Goal: Use online tool/utility: Use online tool/utility

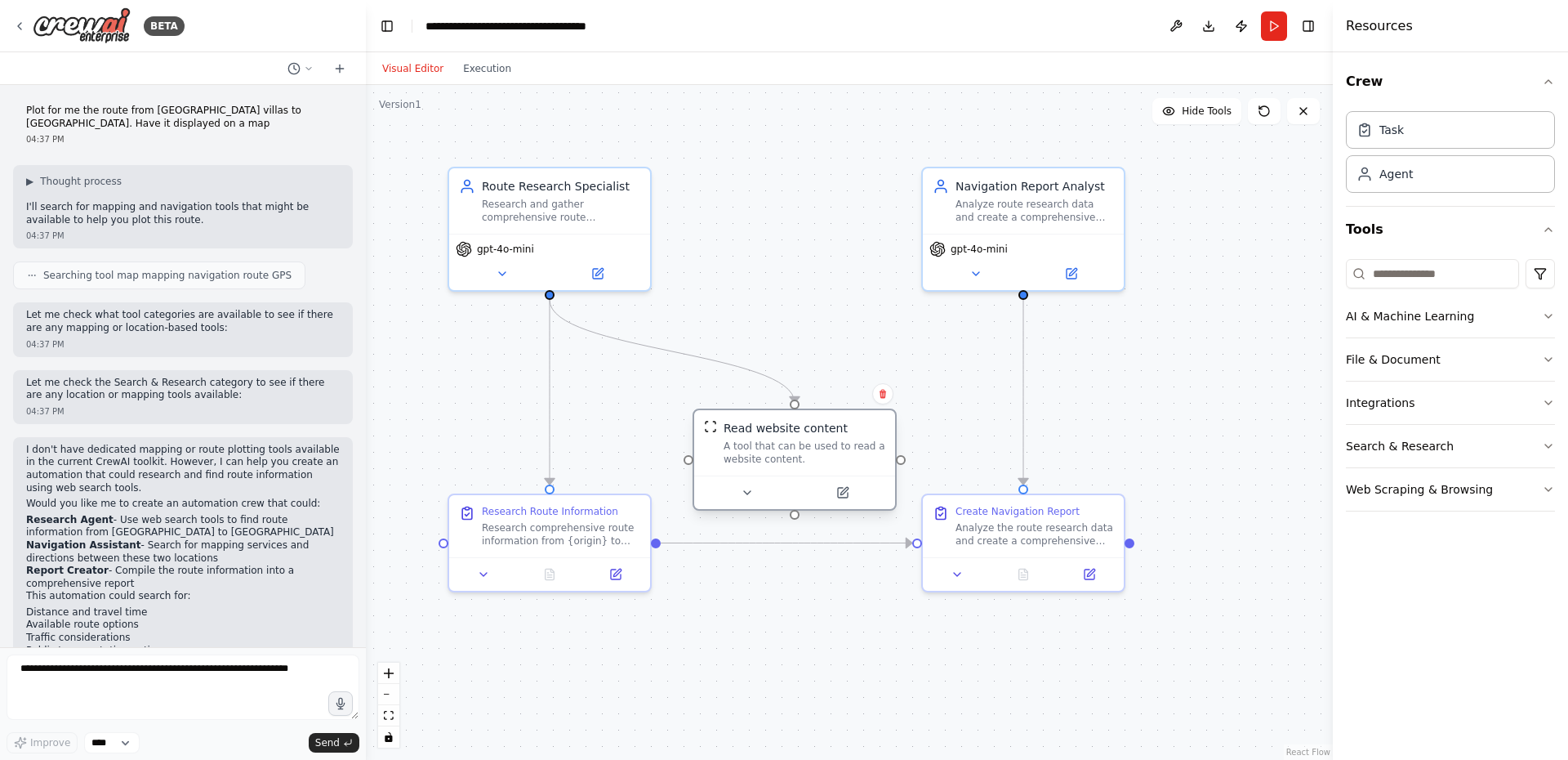
scroll to position [1313, 0]
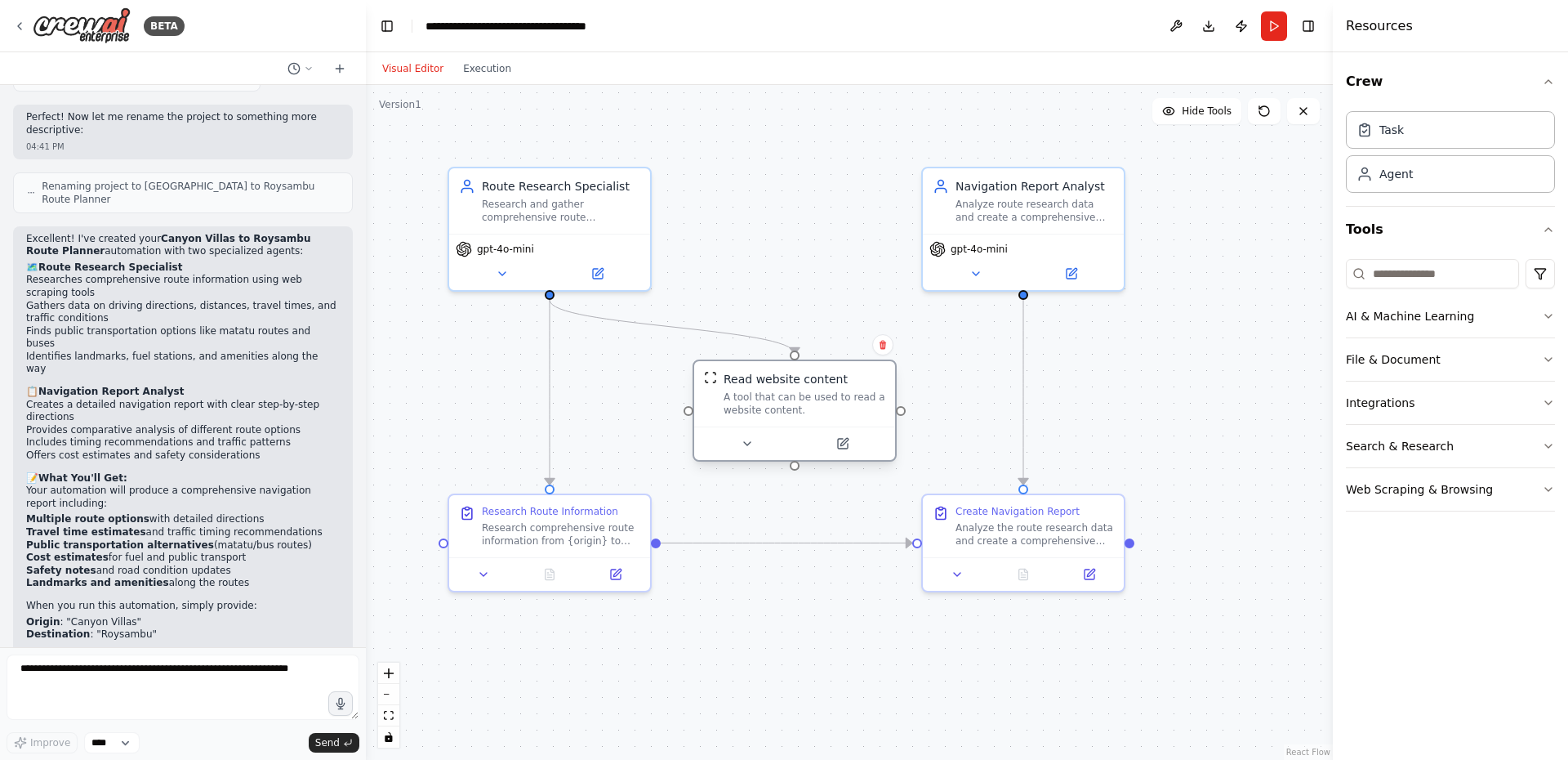
drag, startPoint x: 768, startPoint y: 438, endPoint x: 763, endPoint y: 386, distance: 52.2
click at [763, 386] on div "Read website content A tool that can be used to read a website content." at bounding box center [804, 393] width 161 height 46
drag, startPoint x: 552, startPoint y: 513, endPoint x: 565, endPoint y: 519, distance: 14.3
click at [565, 519] on div "Research Route Information Research comprehensive route information from {origi…" at bounding box center [577, 522] width 158 height 42
click at [742, 445] on icon at bounding box center [747, 443] width 13 height 13
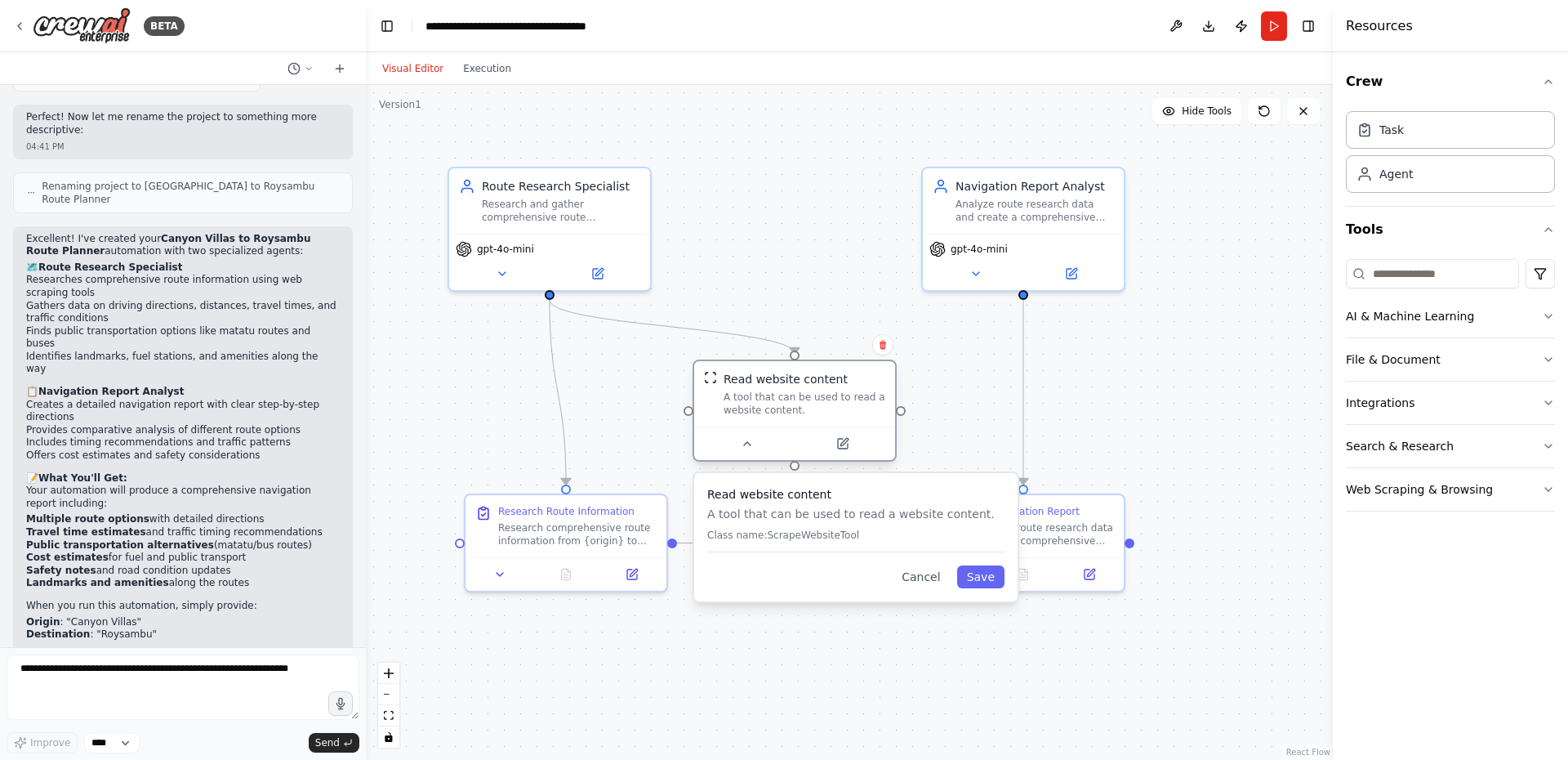
click at [792, 399] on div "A tool that can be used to read a website content." at bounding box center [804, 403] width 161 height 26
click at [845, 446] on icon at bounding box center [842, 443] width 9 height 10
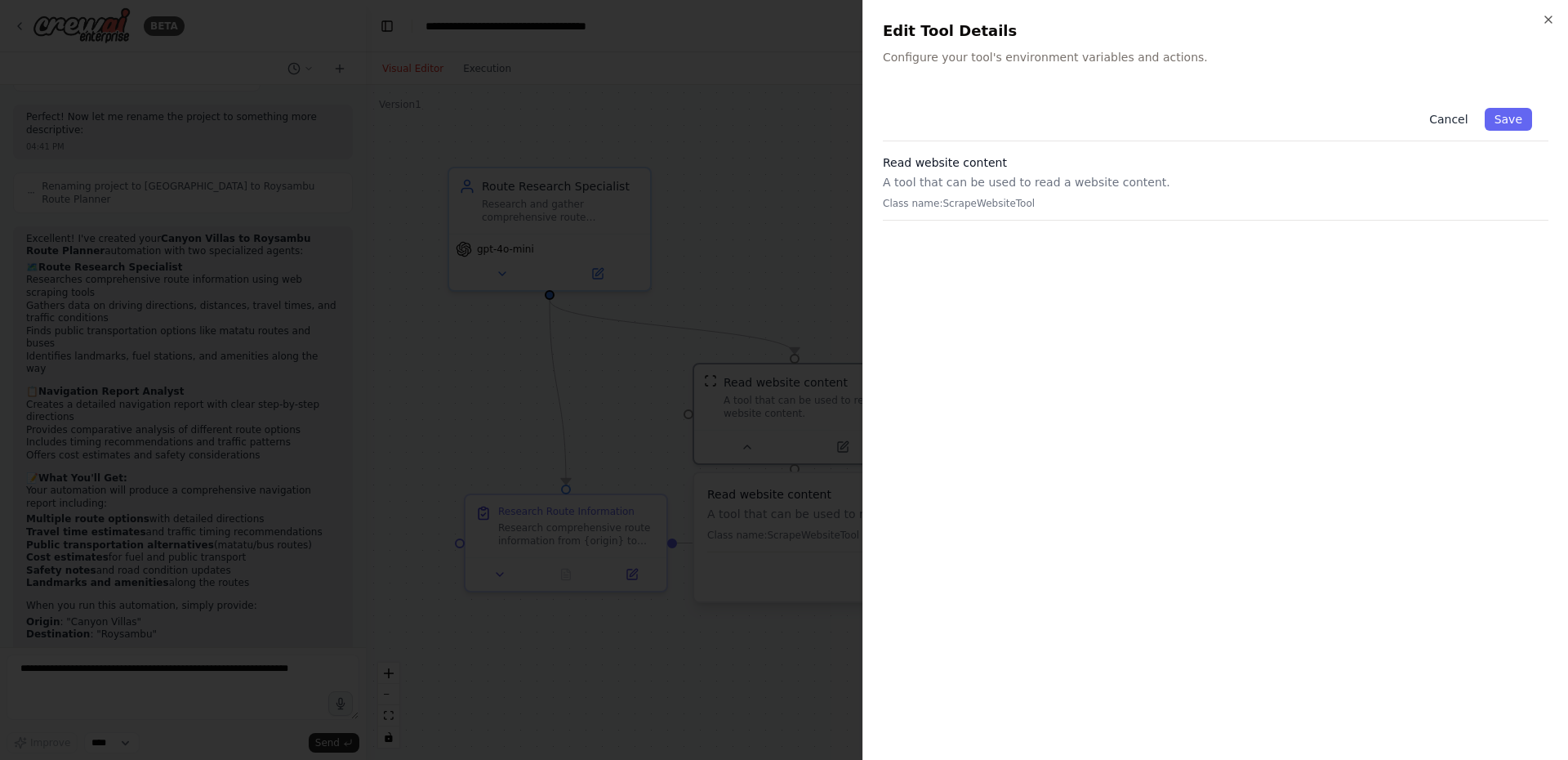
click at [1464, 116] on button "Cancel" at bounding box center [1448, 119] width 58 height 22
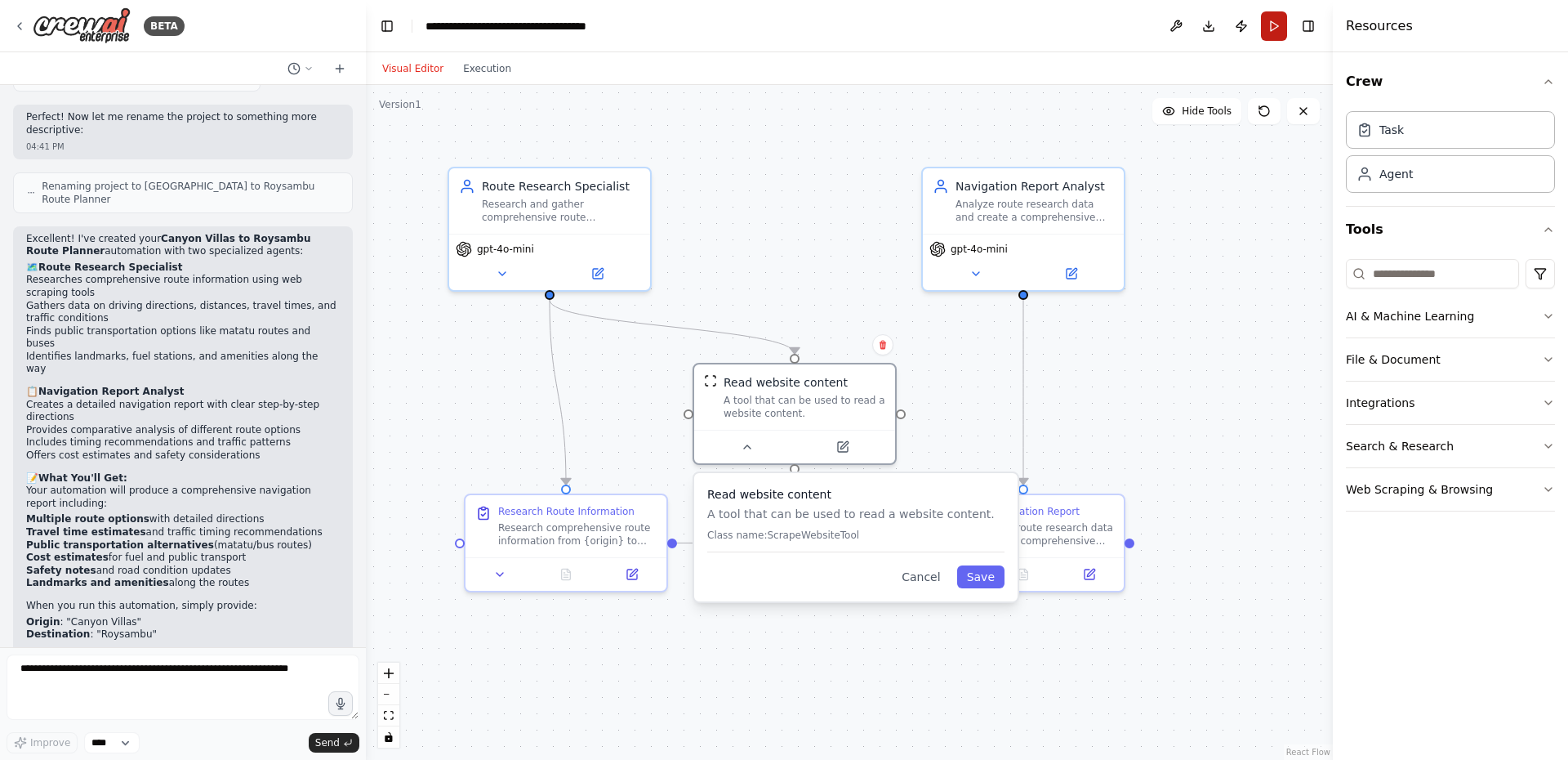
click at [1267, 21] on button "Run" at bounding box center [1274, 26] width 26 height 29
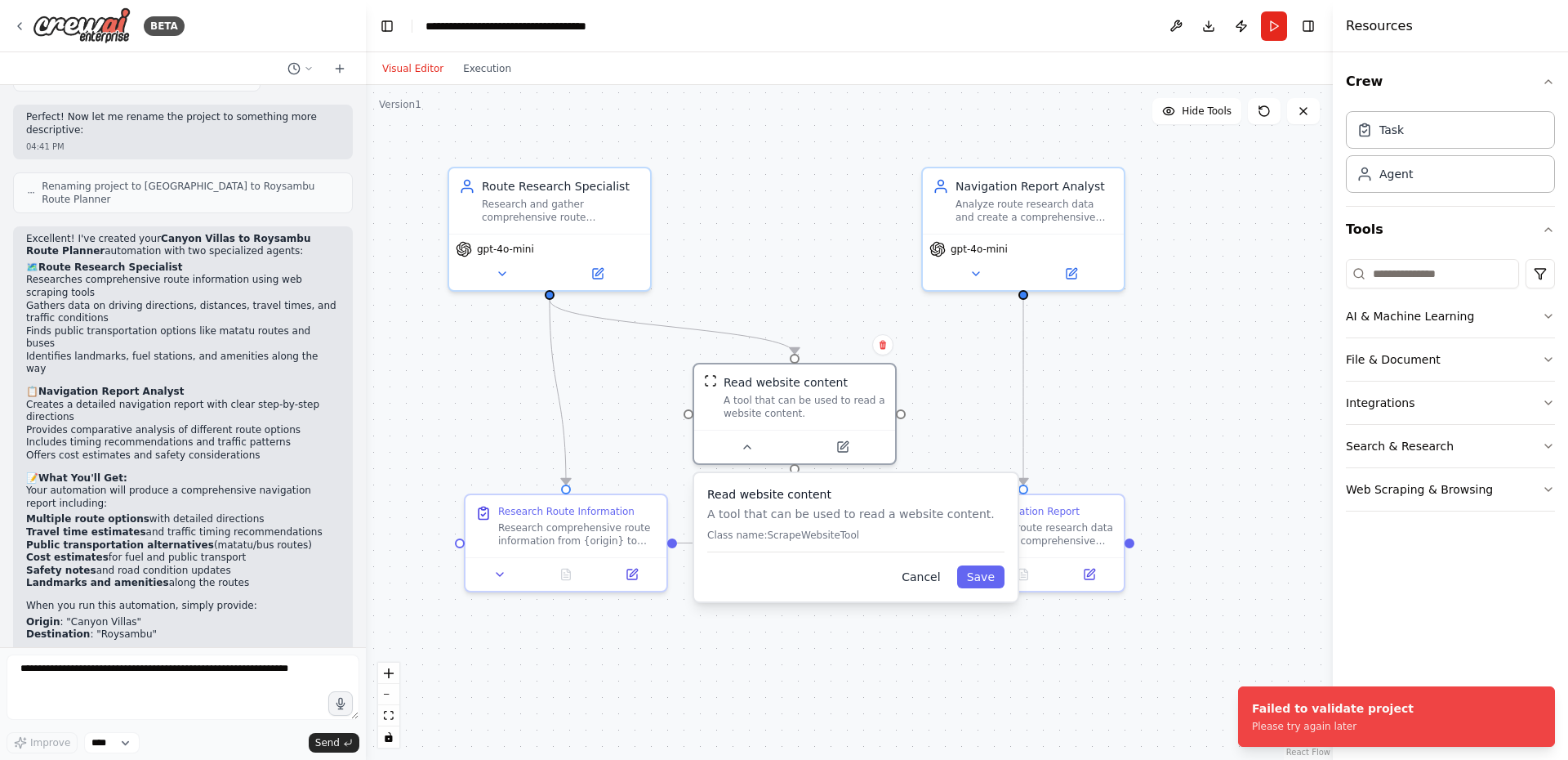
click at [926, 580] on button "Cancel" at bounding box center [920, 577] width 58 height 22
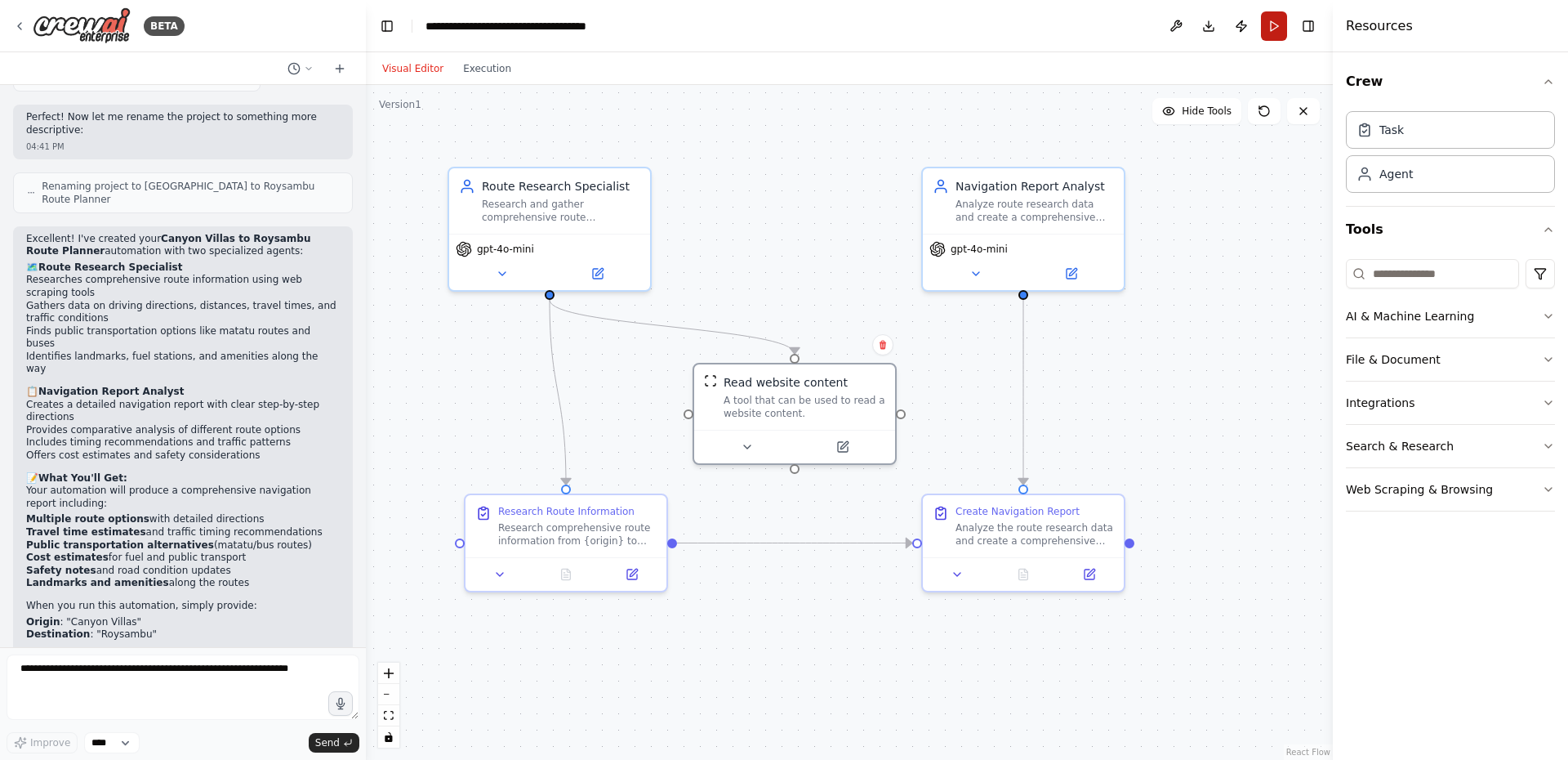
click at [1273, 29] on button "Run" at bounding box center [1274, 26] width 26 height 29
